Goal: Task Accomplishment & Management: Use online tool/utility

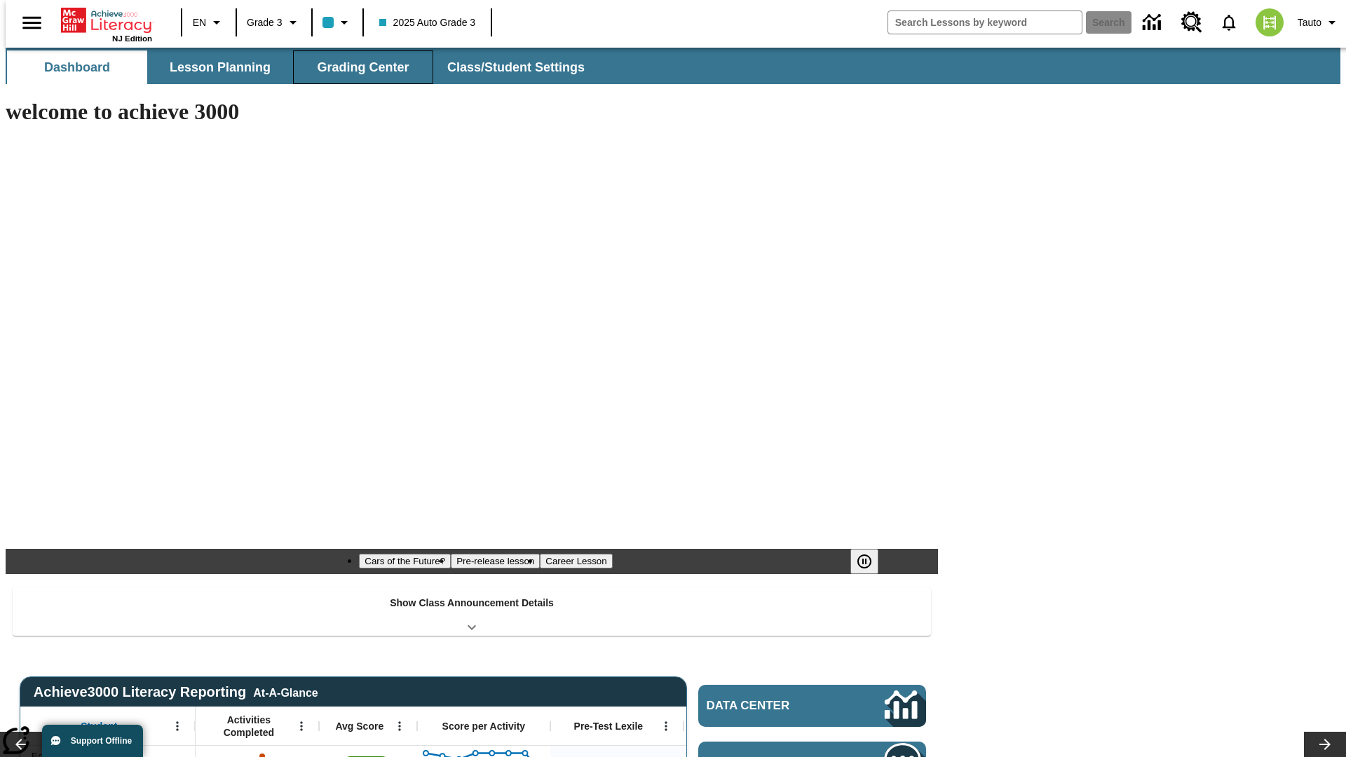
click at [357, 67] on span "Grading Center" at bounding box center [363, 68] width 92 height 16
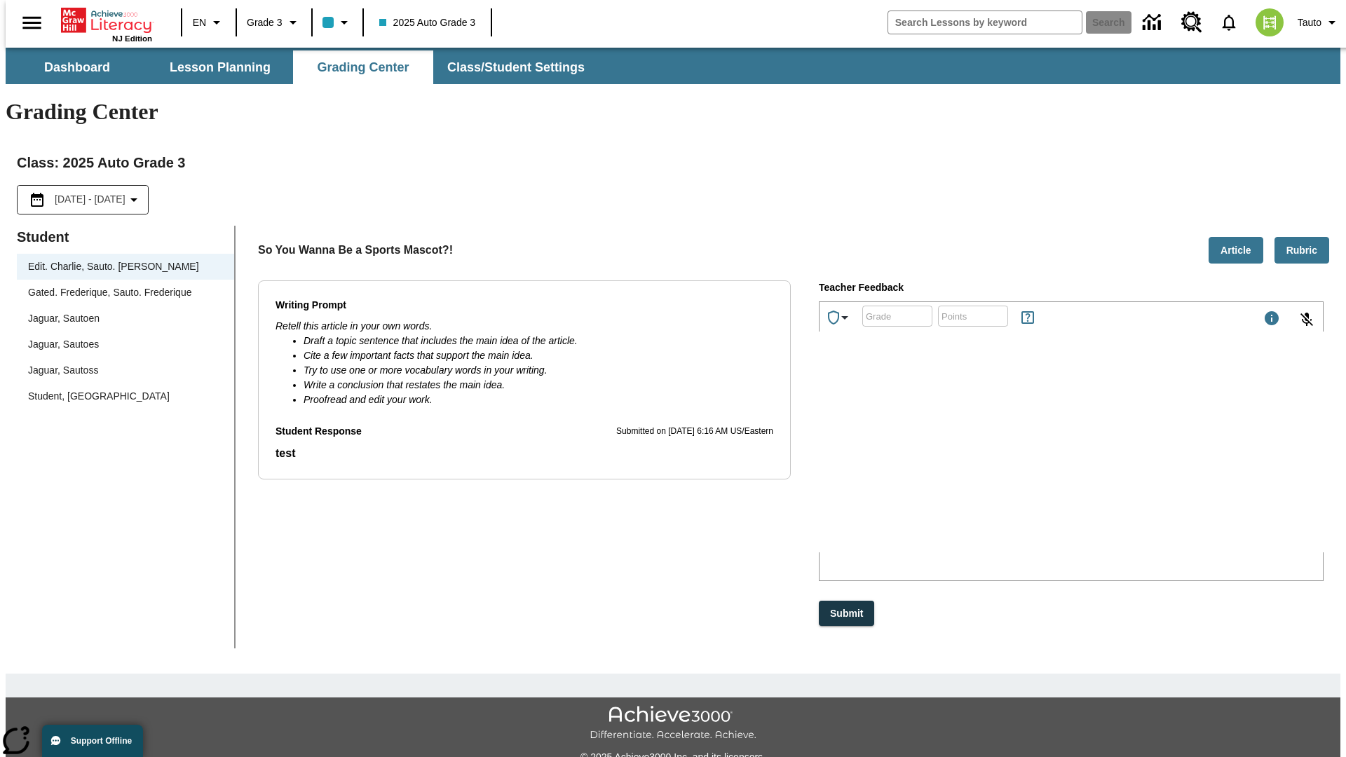
click at [121, 311] on div "Jaguar, Sautoen" at bounding box center [125, 318] width 195 height 15
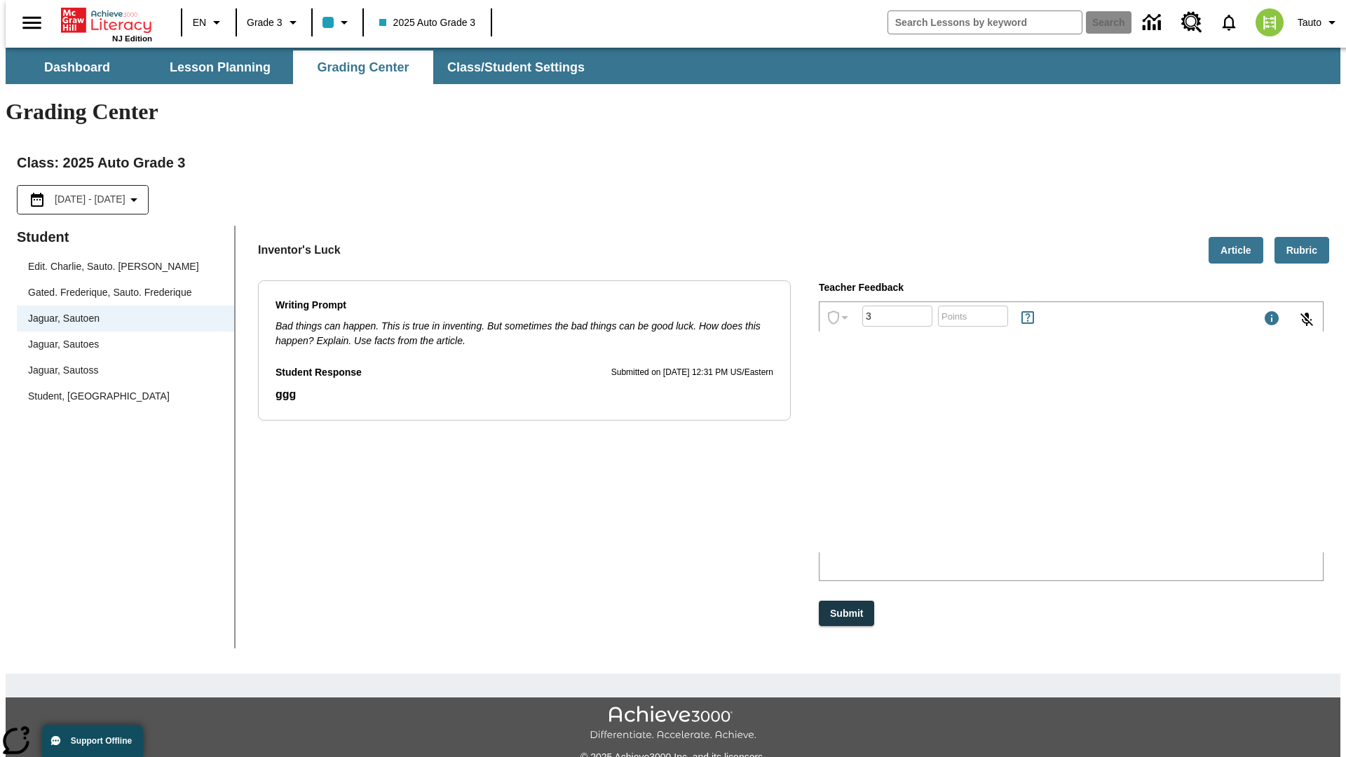
type input "3"
type input "10"
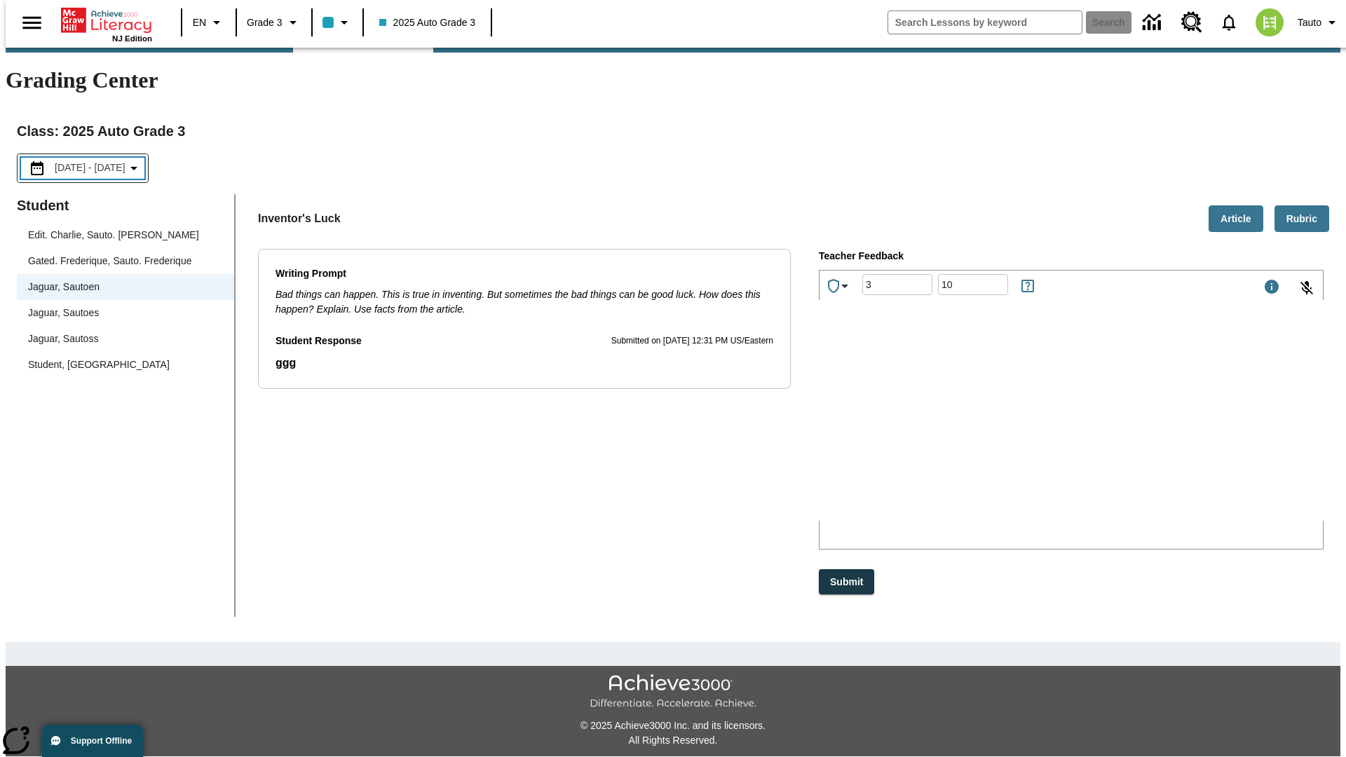
click at [1024, 430] on p "Type your response here." at bounding box center [924, 429] width 199 height 13
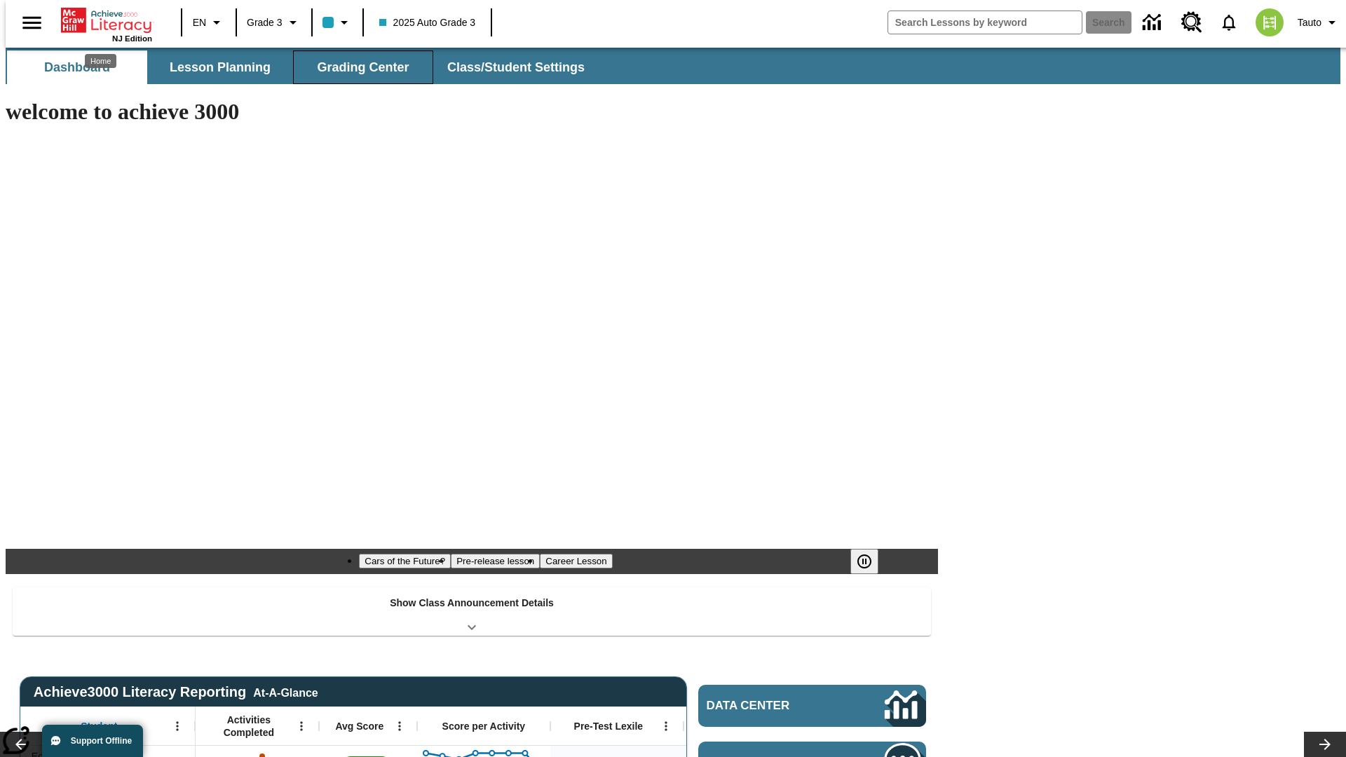
click at [357, 67] on span "Grading Center" at bounding box center [363, 68] width 92 height 16
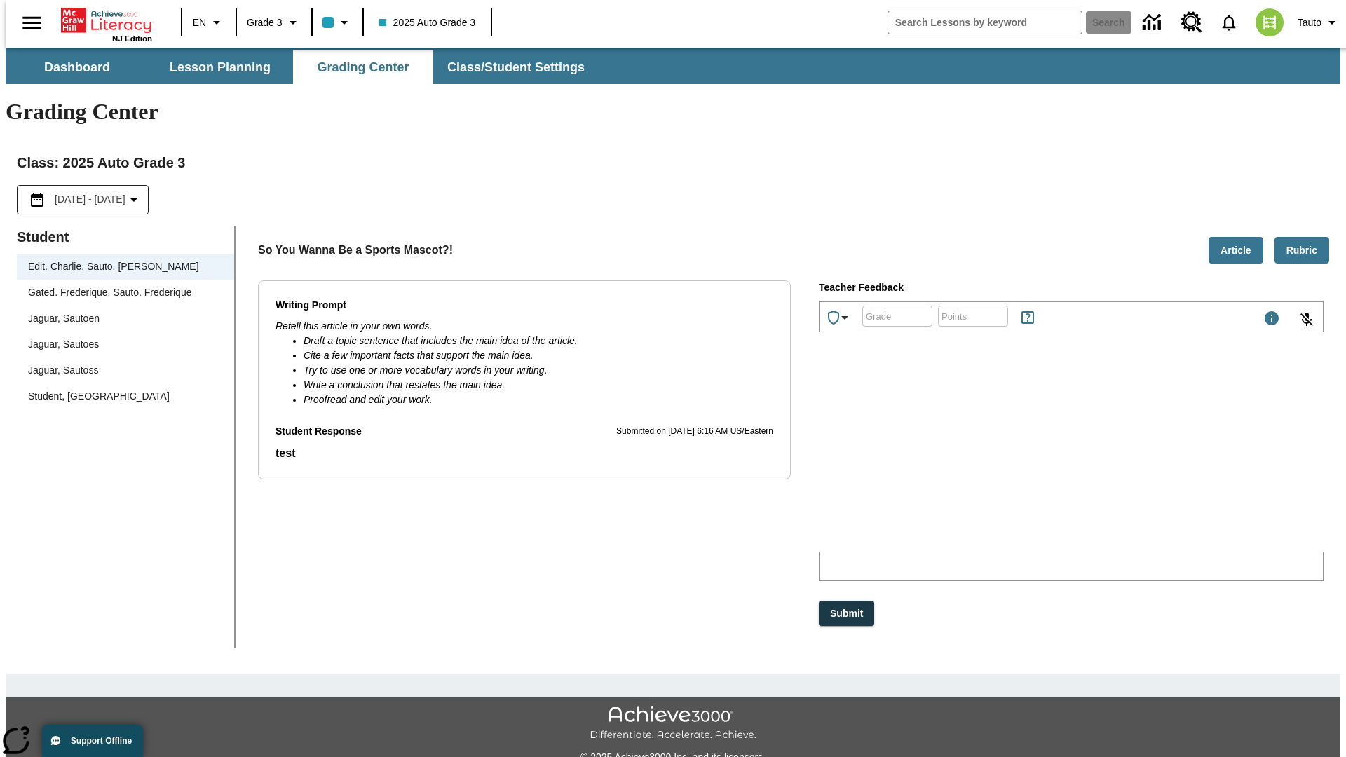
click at [121, 311] on div "Jaguar, Sautoen" at bounding box center [125, 318] width 195 height 15
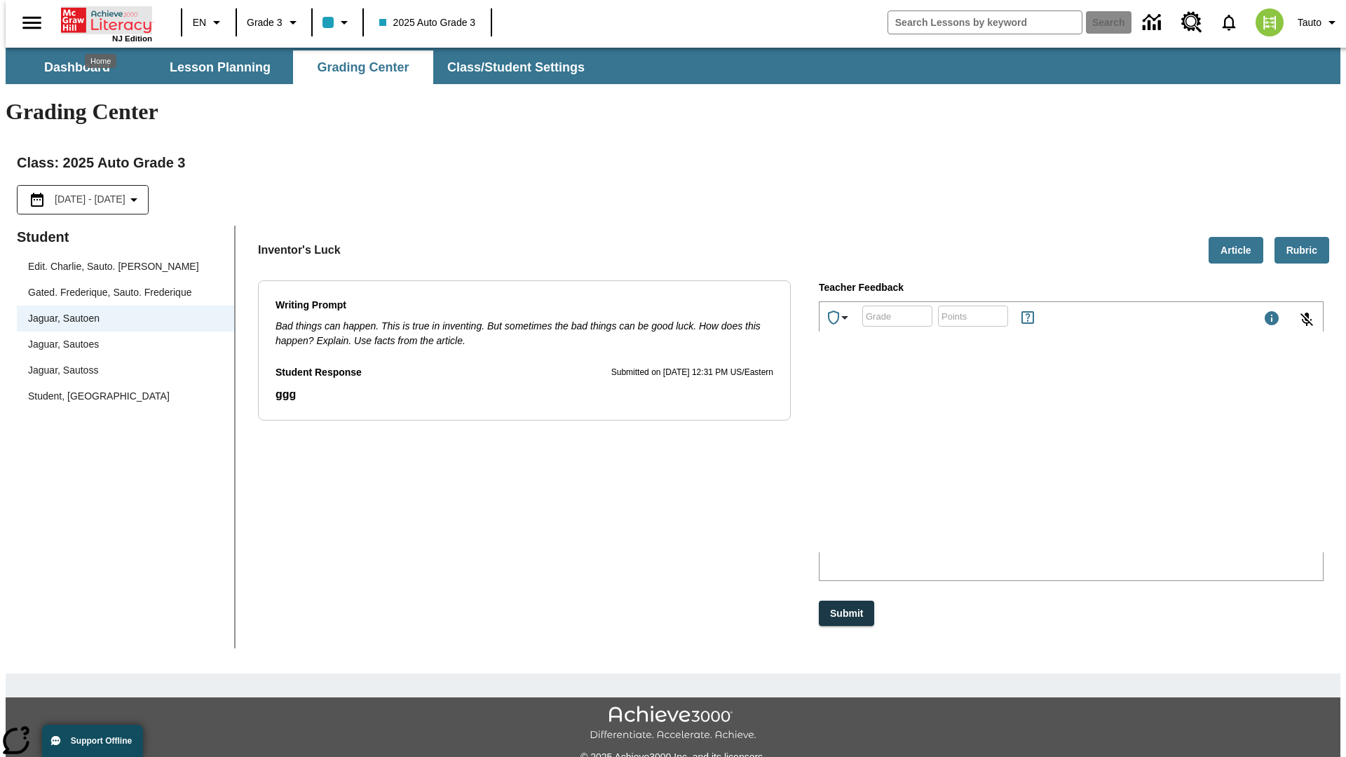
scroll to position [32, 0]
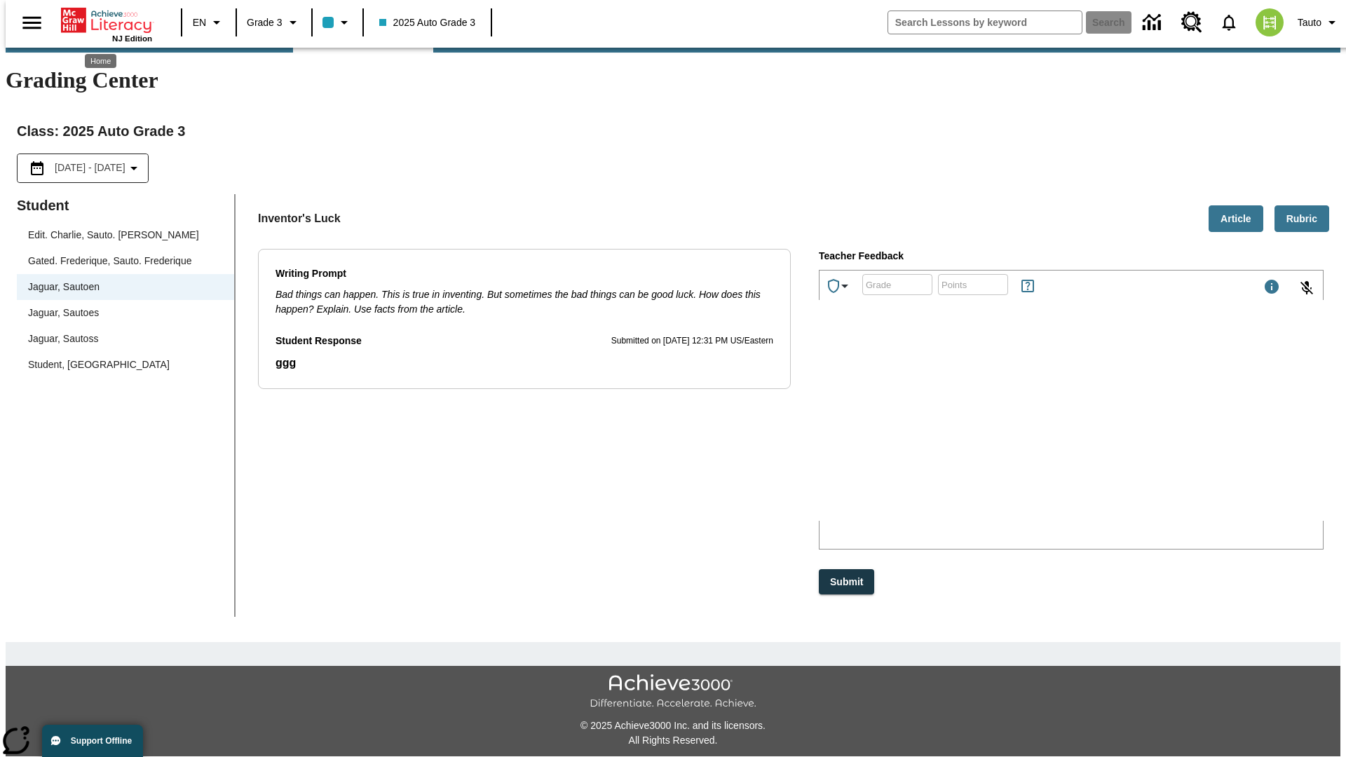
click at [1024, 430] on p "ekHwH" at bounding box center [924, 429] width 199 height 13
click at [1024, 430] on p "suzRgX" at bounding box center [924, 429] width 199 height 13
